Goal: Task Accomplishment & Management: Manage account settings

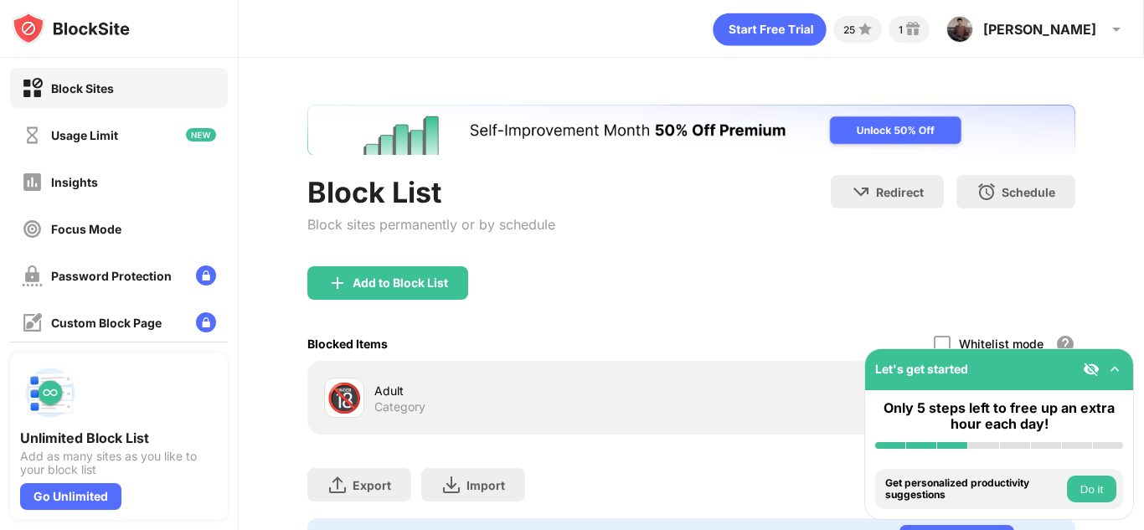
drag, startPoint x: 1116, startPoint y: 386, endPoint x: 1112, endPoint y: 368, distance: 18.1
click at [1112, 368] on div "Let's get started" at bounding box center [999, 369] width 268 height 41
click at [1112, 368] on img at bounding box center [1114, 369] width 17 height 17
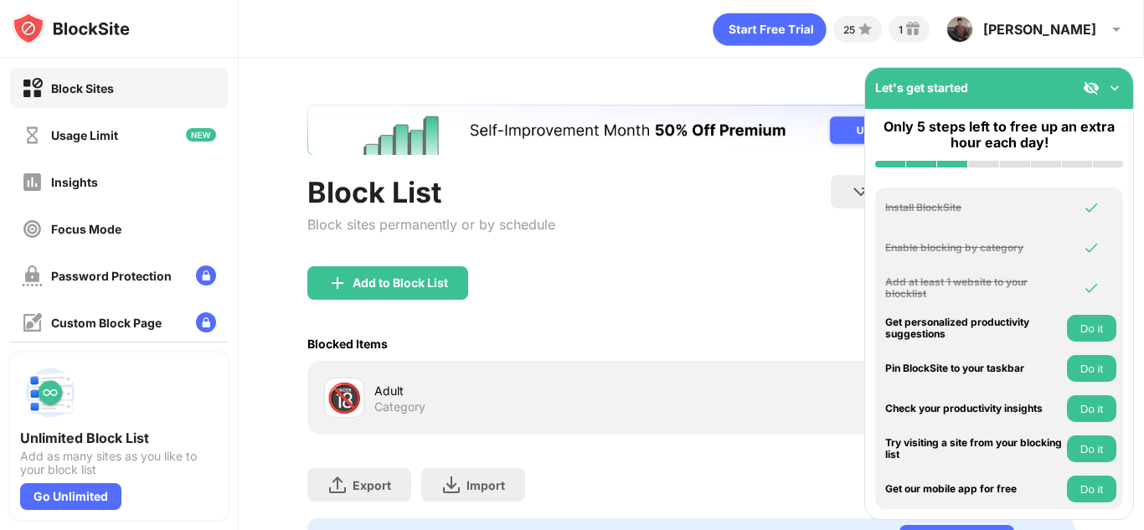
click at [1113, 95] on img at bounding box center [1114, 88] width 17 height 17
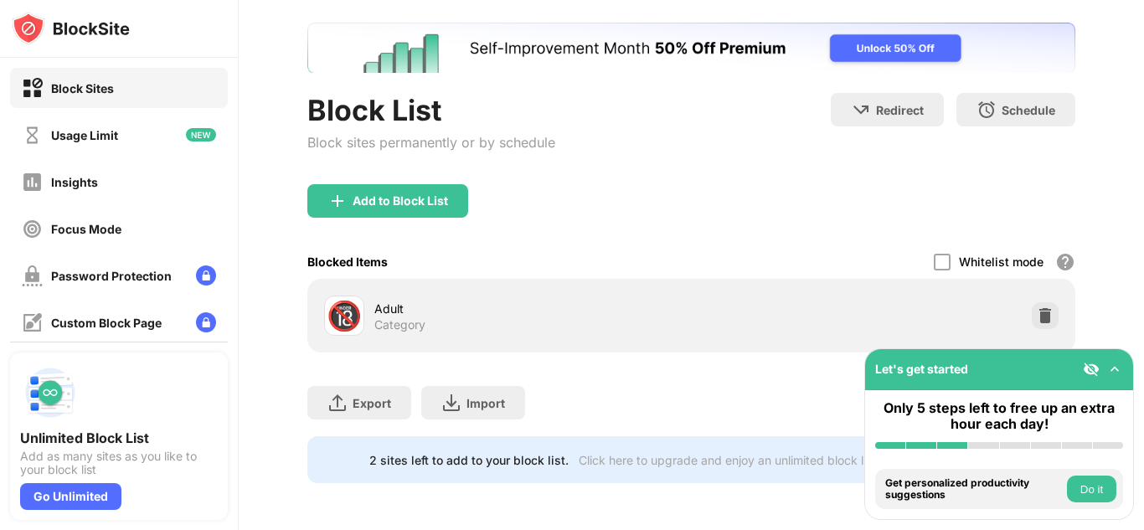
scroll to position [95, 0]
click at [1032, 302] on div at bounding box center [1045, 315] width 27 height 27
